Goal: Information Seeking & Learning: Learn about a topic

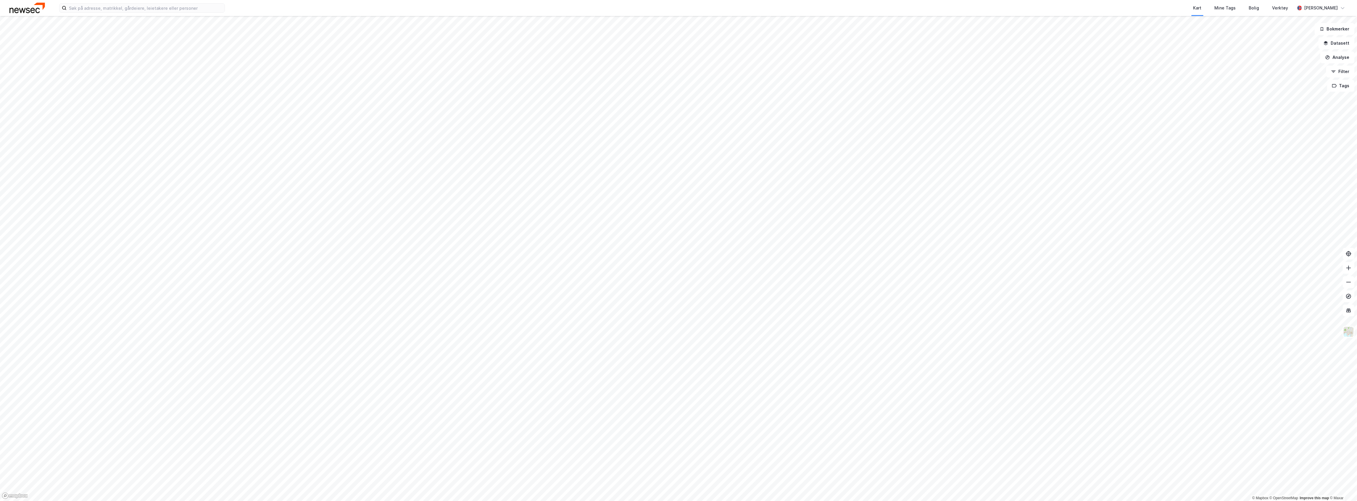
click at [141, 13] on div "Kart Mine Tags Bolig Verktøy [PERSON_NAME]" at bounding box center [678, 8] width 1357 height 16
click at [141, 11] on input at bounding box center [146, 8] width 158 height 9
